Goal: Task Accomplishment & Management: Use online tool/utility

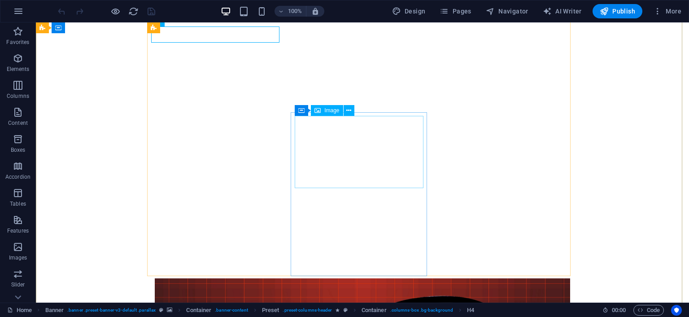
scroll to position [224, 0]
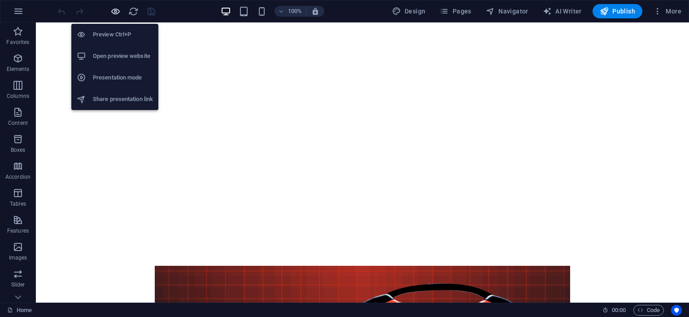
click at [112, 10] on icon "button" at bounding box center [115, 11] width 10 height 10
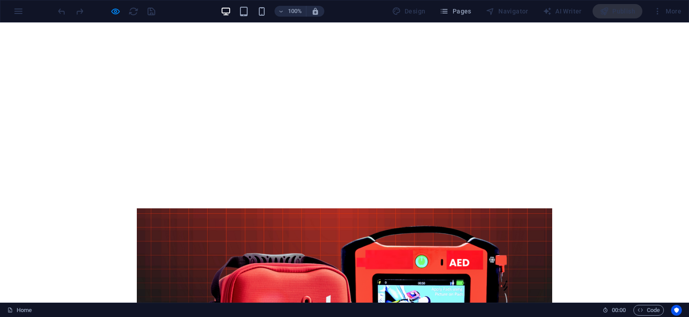
scroll to position [269, 0]
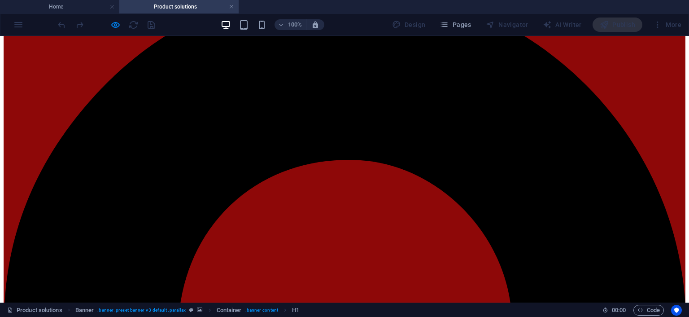
scroll to position [314, 0]
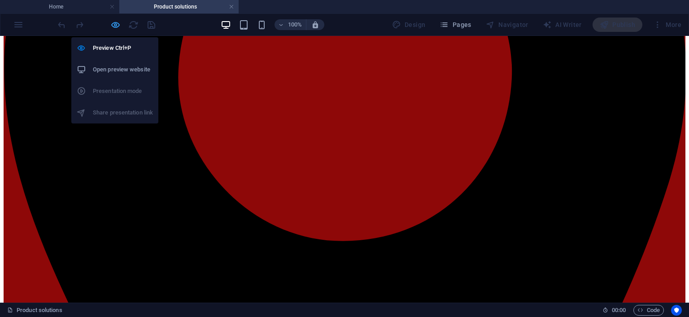
click at [113, 28] on icon "button" at bounding box center [115, 25] width 10 height 10
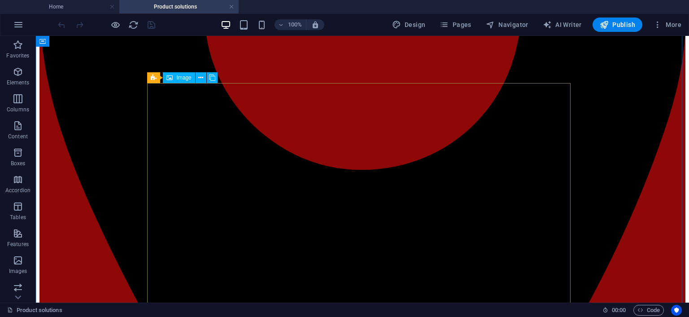
scroll to position [449, 0]
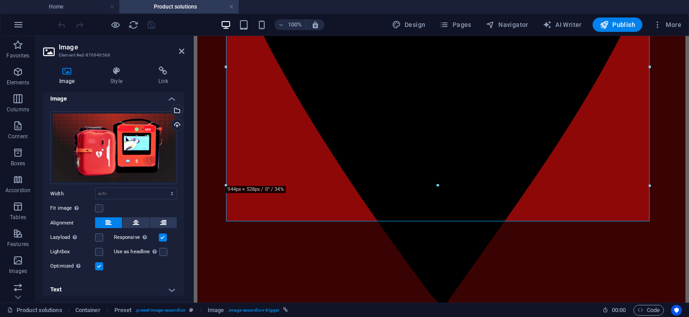
scroll to position [9, 0]
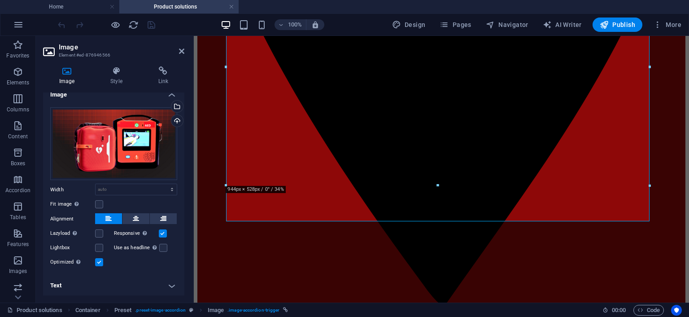
click at [171, 287] on h4 "Text" at bounding box center [113, 286] width 141 height 22
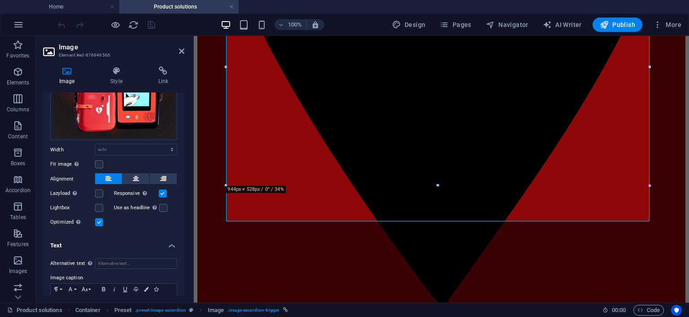
scroll to position [93, 0]
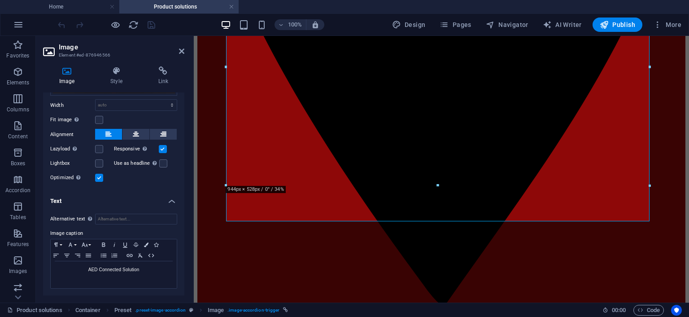
click at [169, 203] on h4 "Text" at bounding box center [113, 198] width 141 height 16
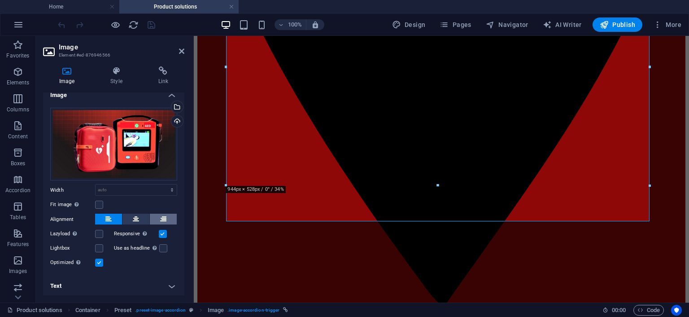
scroll to position [9, 0]
click at [170, 287] on h4 "Text" at bounding box center [113, 286] width 141 height 22
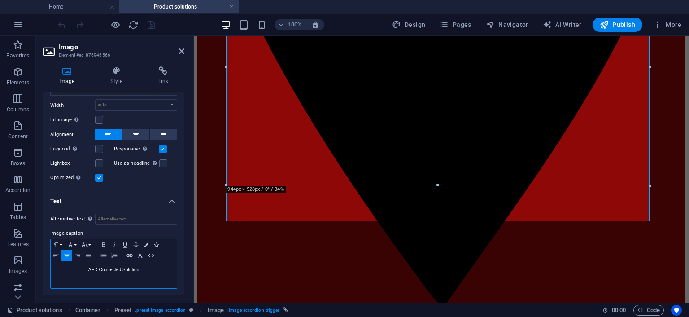
drag, startPoint x: 138, startPoint y: 269, endPoint x: 147, endPoint y: 271, distance: 9.2
click at [140, 269] on p "AED Connected Solution" at bounding box center [113, 270] width 117 height 8
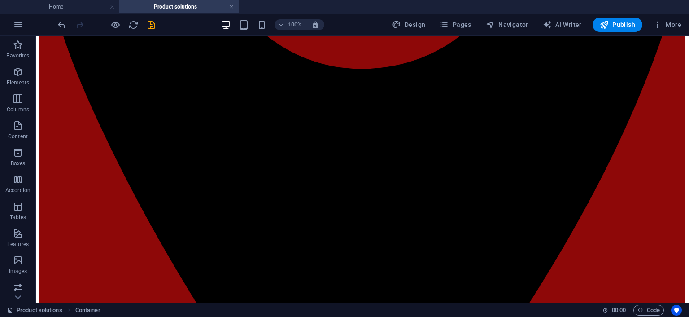
scroll to position [449, 0]
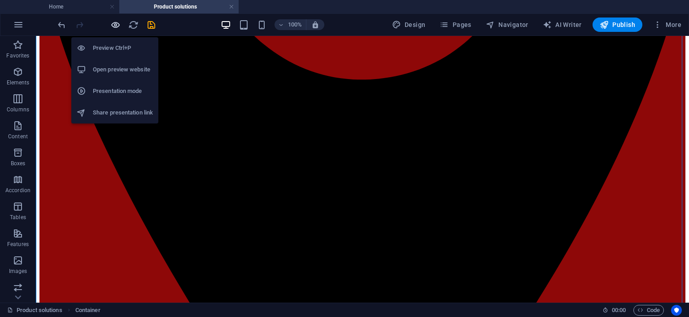
click at [116, 24] on icon "button" at bounding box center [115, 25] width 10 height 10
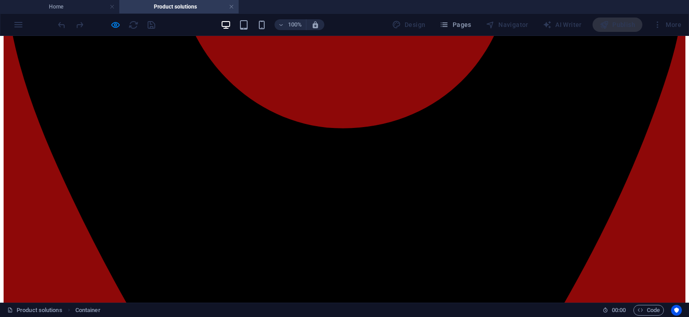
scroll to position [224, 0]
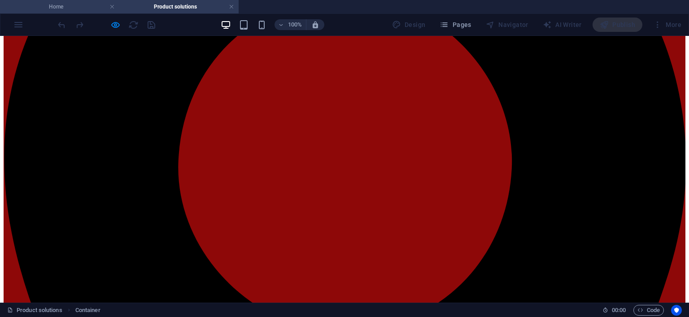
click at [91, 3] on h4 "Home" at bounding box center [59, 7] width 119 height 10
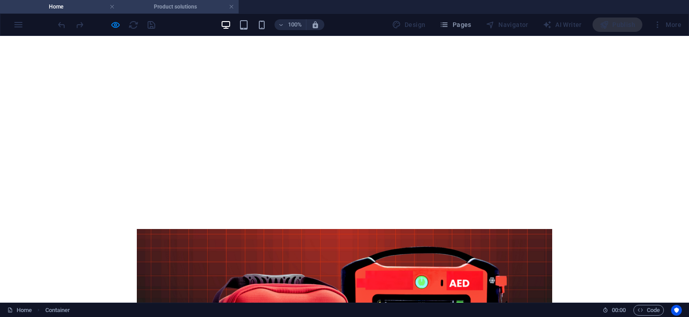
scroll to position [0, 0]
drag, startPoint x: 149, startPoint y: 4, endPoint x: 226, endPoint y: 6, distance: 77.2
click at [156, 5] on h4 "Product solutions" at bounding box center [178, 7] width 119 height 10
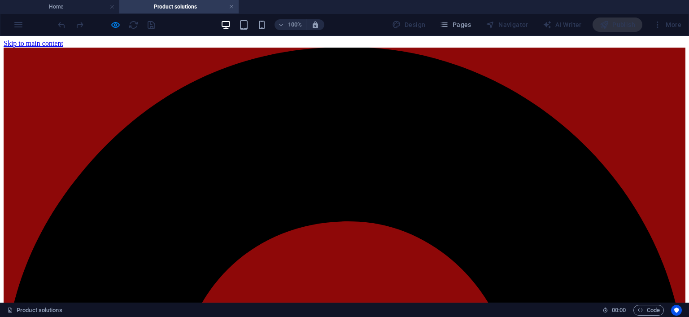
scroll to position [224, 0]
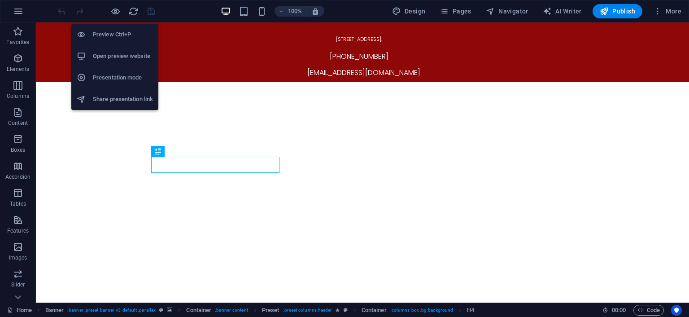
click at [107, 30] on h6 "Preview Ctrl+P" at bounding box center [123, 34] width 60 height 11
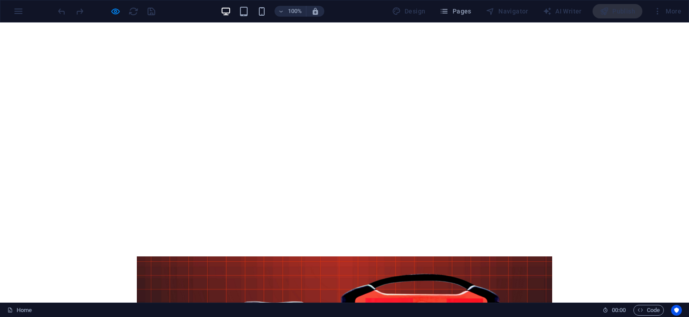
scroll to position [224, 0]
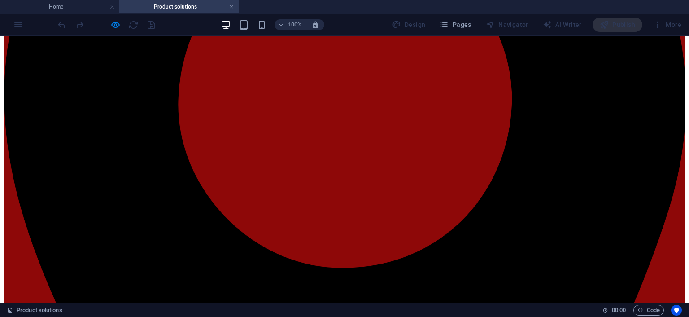
scroll to position [269, 0]
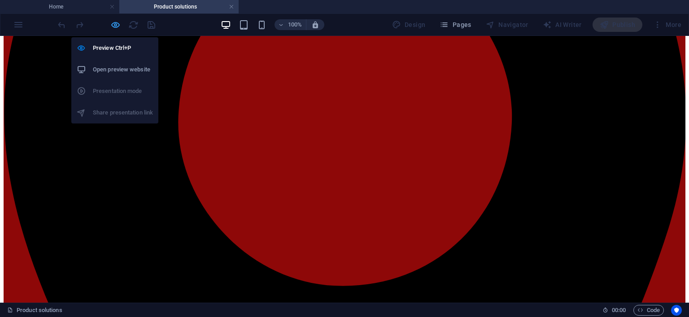
click at [117, 25] on icon "button" at bounding box center [115, 25] width 10 height 10
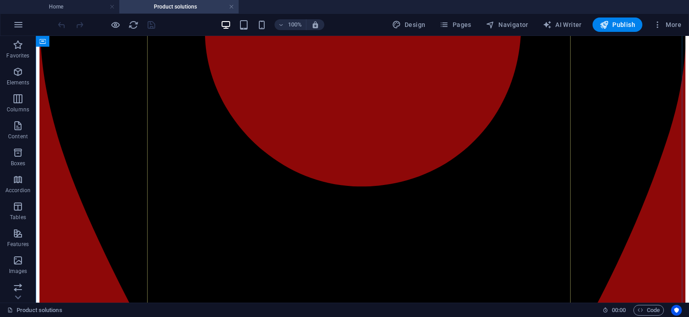
scroll to position [449, 0]
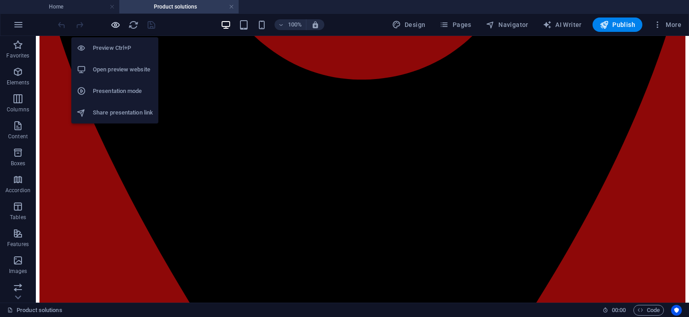
click at [115, 23] on icon "button" at bounding box center [115, 25] width 10 height 10
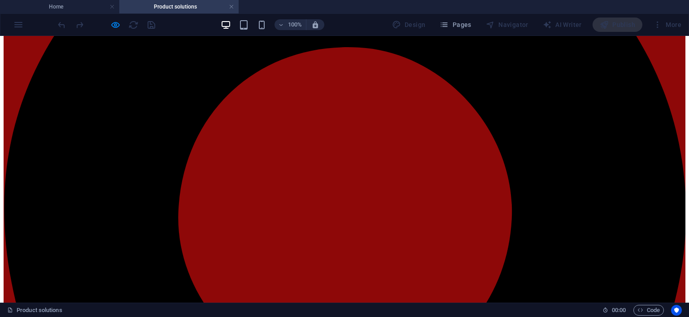
scroll to position [135, 0]
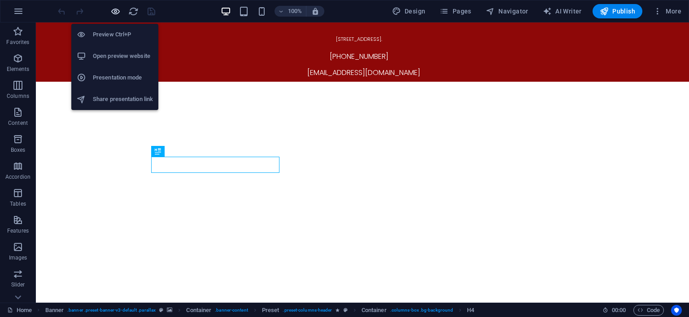
click at [118, 9] on icon "button" at bounding box center [115, 11] width 10 height 10
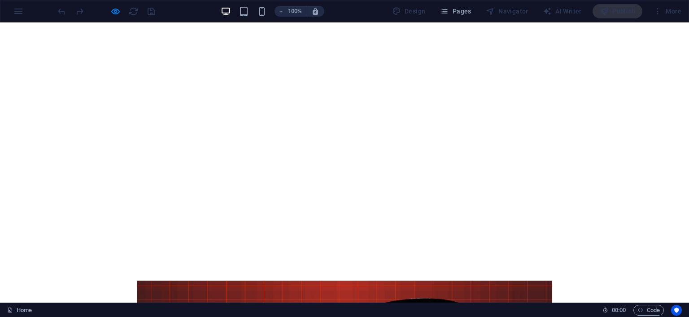
scroll to position [224, 0]
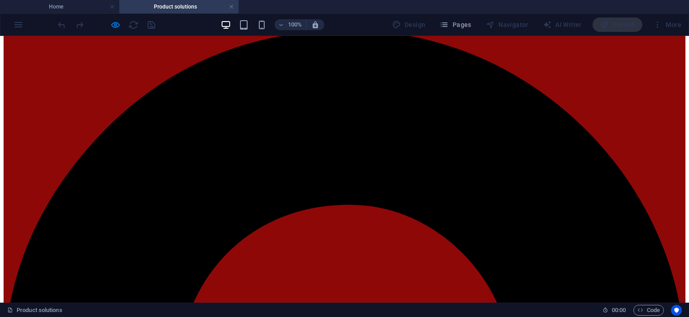
scroll to position [0, 0]
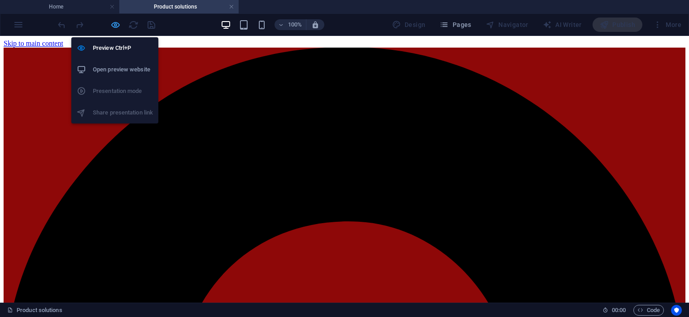
click at [114, 23] on icon "button" at bounding box center [115, 25] width 10 height 10
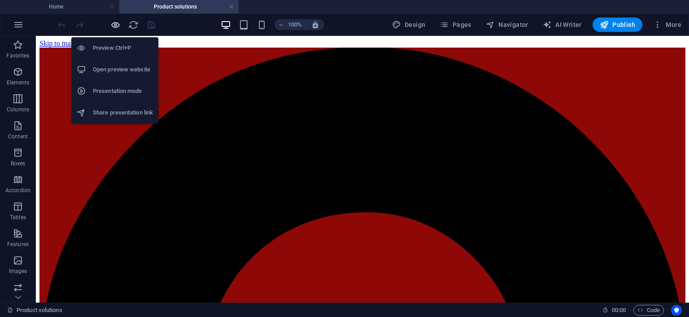
click at [116, 24] on icon "button" at bounding box center [115, 25] width 10 height 10
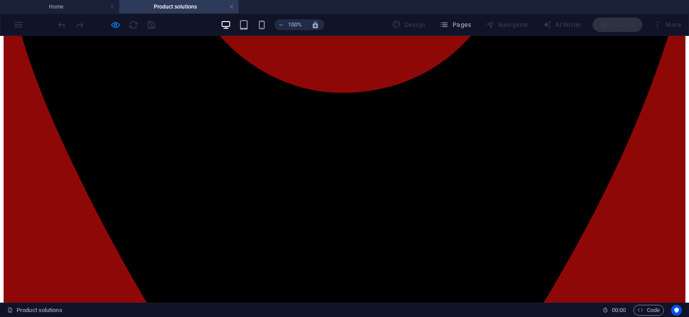
scroll to position [583, 0]
